Goal: Transaction & Acquisition: Purchase product/service

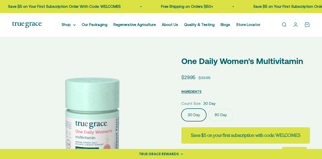
scroll to position [104, 0]
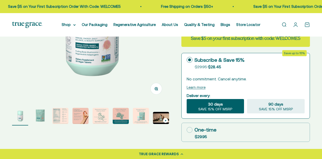
select select "3"
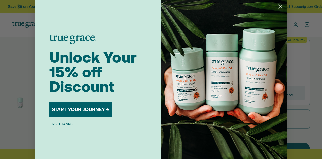
scroll to position [58, 0]
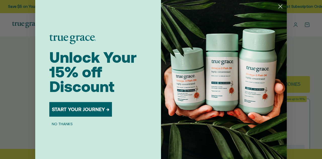
click at [62, 123] on button "NO THANKS" at bounding box center [62, 123] width 26 height 6
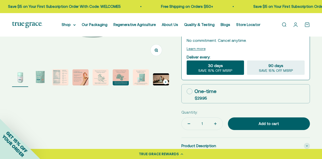
scroll to position [145, 0]
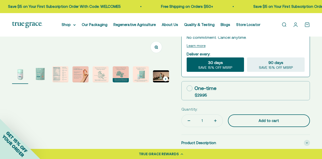
click at [264, 125] on button "Add to cart" at bounding box center [269, 120] width 82 height 13
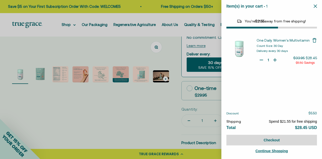
select select "40058329235648"
select select "46081230438614"
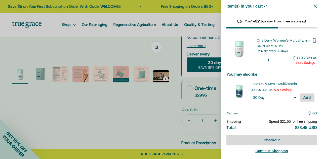
scroll to position [28, 0]
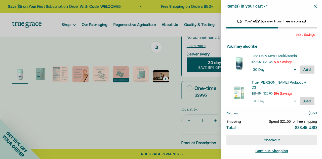
click at [238, 140] on button "Checkout" at bounding box center [271, 139] width 90 height 11
